Goal: Task Accomplishment & Management: Use online tool/utility

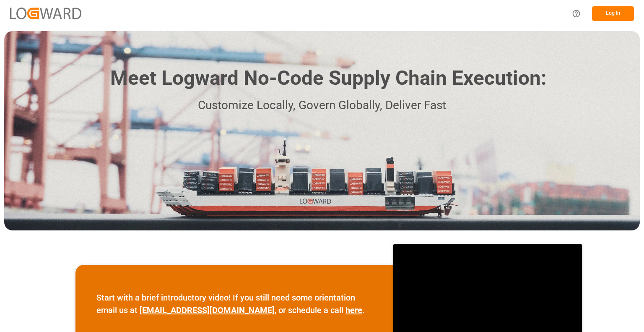
click at [620, 16] on button "Log In" at bounding box center [613, 13] width 42 height 15
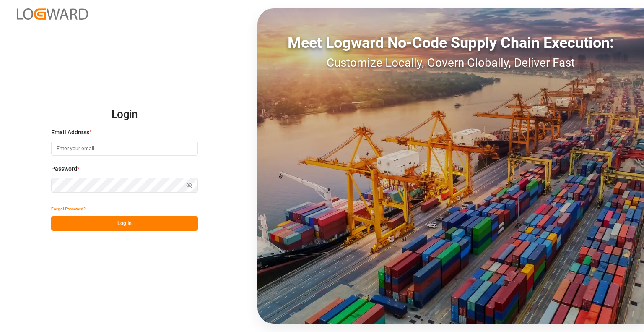
click at [112, 147] on input at bounding box center [124, 148] width 147 height 15
type input "[PERSON_NAME][EMAIL_ADDRESS][DOMAIN_NAME]"
click at [133, 219] on button "Log In" at bounding box center [124, 223] width 147 height 15
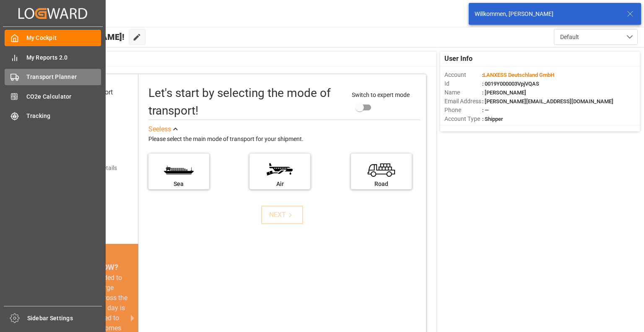
click at [66, 80] on span "Transport Planner" at bounding box center [63, 77] width 75 height 9
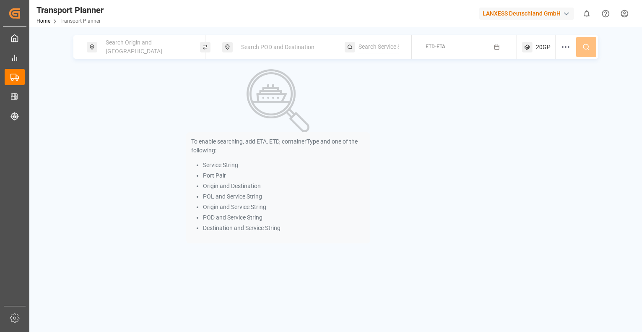
click at [140, 50] on span "Search Origin and [GEOGRAPHIC_DATA]" at bounding box center [134, 47] width 57 height 16
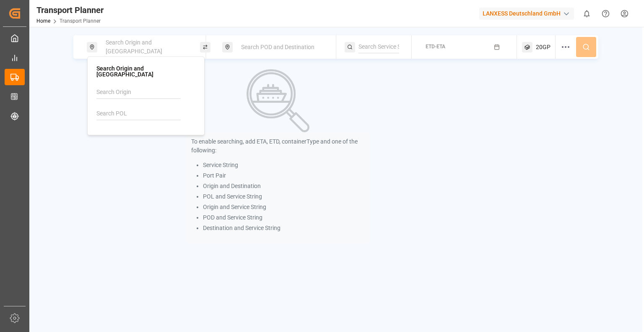
click at [128, 100] on div at bounding box center [145, 106] width 99 height 40
click at [122, 110] on input at bounding box center [138, 113] width 84 height 13
click at [141, 132] on div "NLRTM [GEOGRAPHIC_DATA]" at bounding box center [147, 141] width 81 height 18
type input "NLRTM"
click at [283, 48] on span "Search POD and Destination" at bounding box center [277, 47] width 73 height 7
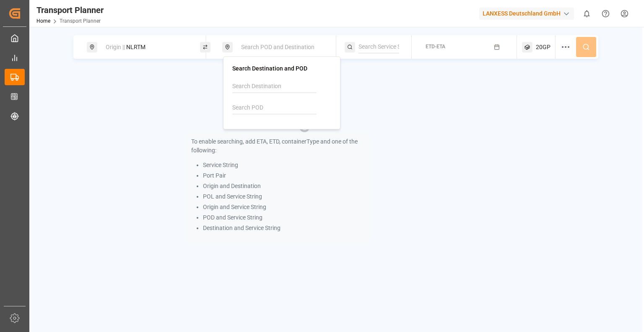
click at [267, 103] on input at bounding box center [274, 107] width 84 height 13
click at [265, 135] on div "[GEOGRAPHIC_DATA]" at bounding box center [271, 139] width 57 height 9
type input "SGSIN"
click at [499, 88] on div "To enable searching, add ETA, ETD, containerType and one of the following: Serv…" at bounding box center [335, 156] width 525 height 174
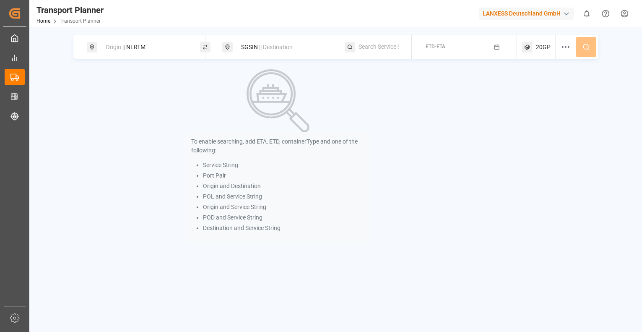
click at [499, 48] on icon "button" at bounding box center [497, 47] width 6 height 6
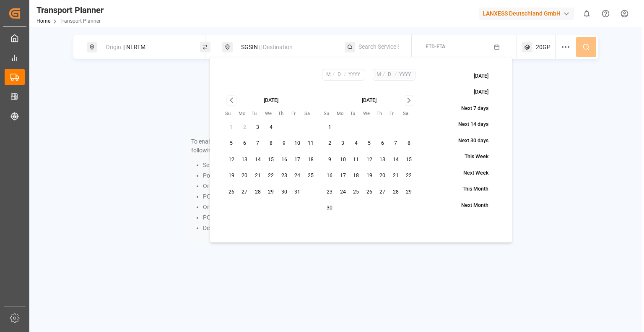
click at [312, 143] on button "11" at bounding box center [310, 143] width 13 height 13
type input "10"
type input "11"
type input "2025"
click at [407, 103] on icon "Go to next month" at bounding box center [409, 100] width 10 height 10
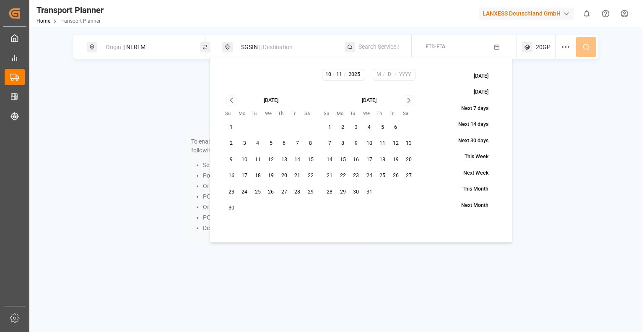
click at [372, 191] on button "31" at bounding box center [369, 191] width 13 height 13
type input "12"
type input "31"
type input "2025"
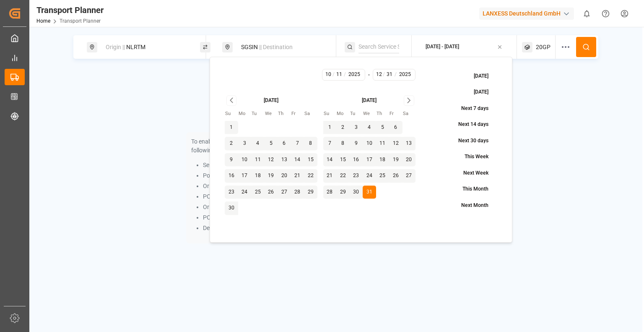
click at [585, 47] on icon at bounding box center [586, 47] width 8 height 8
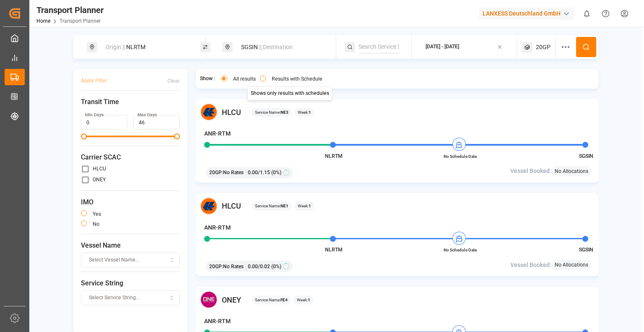
click at [260, 81] on button "Results with Schedule" at bounding box center [263, 78] width 6 height 6
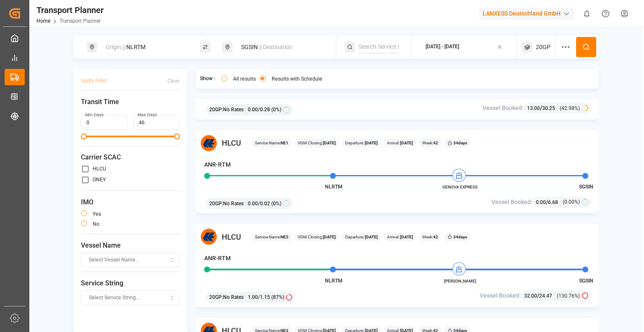
scroll to position [797, 0]
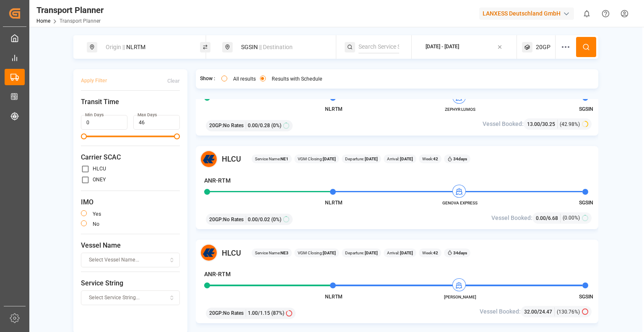
type button "only"
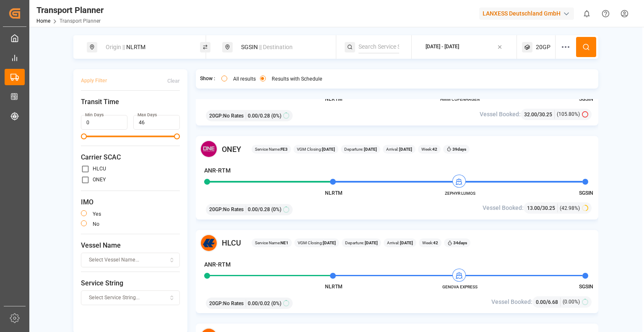
scroll to position [545, 0]
